Goal: Navigation & Orientation: Find specific page/section

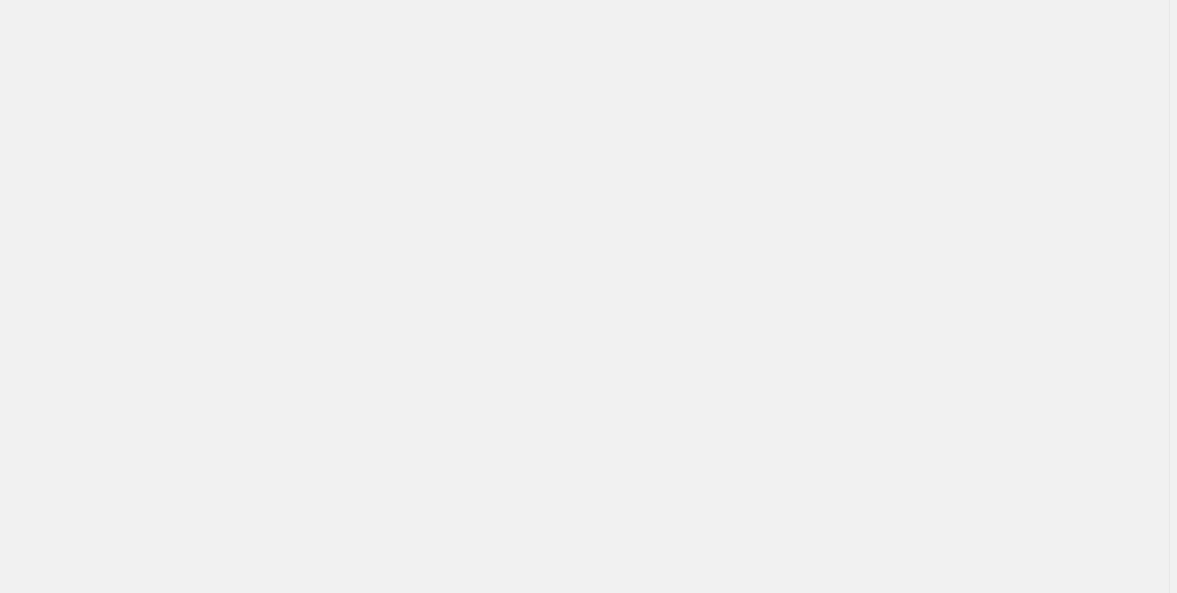
click at [837, 126] on div at bounding box center [584, 296] width 1169 height 593
click at [78, 34] on div at bounding box center [584, 296] width 1169 height 593
click at [430, 185] on div at bounding box center [584, 296] width 1169 height 593
click at [685, 75] on div at bounding box center [584, 296] width 1169 height 593
